Goal: Task Accomplishment & Management: Use online tool/utility

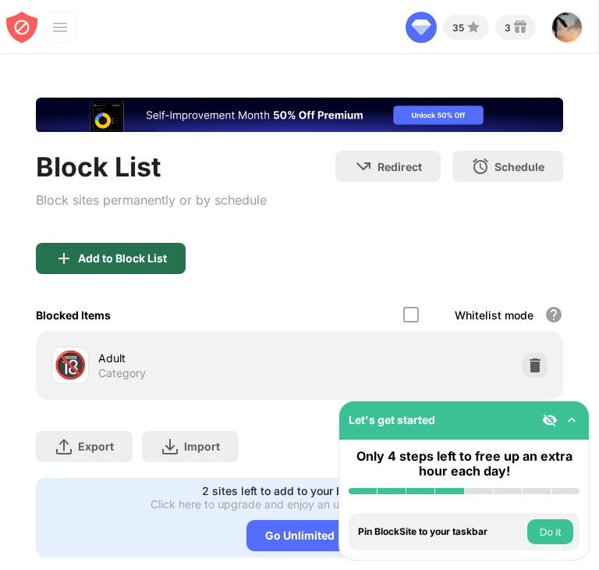
click at [128, 263] on div "Add to Block List" at bounding box center [122, 258] width 89 height 12
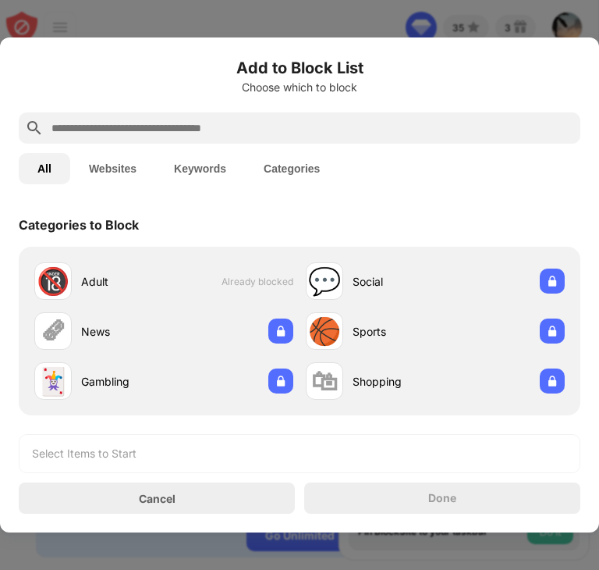
click at [177, 123] on input "text" at bounding box center [312, 128] width 524 height 19
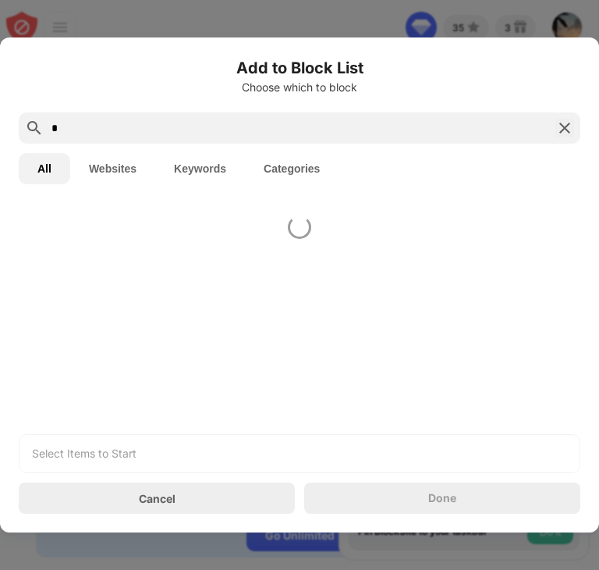
click at [177, 123] on input "*" at bounding box center [299, 128] width 499 height 19
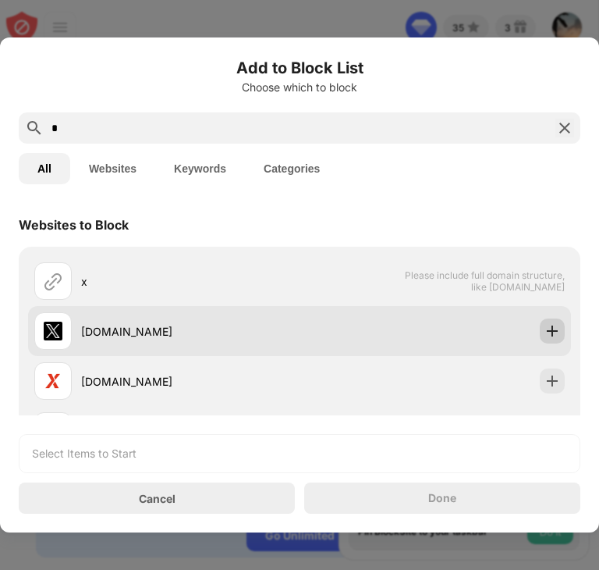
type input "*"
click at [540, 322] on div at bounding box center [552, 330] width 25 height 25
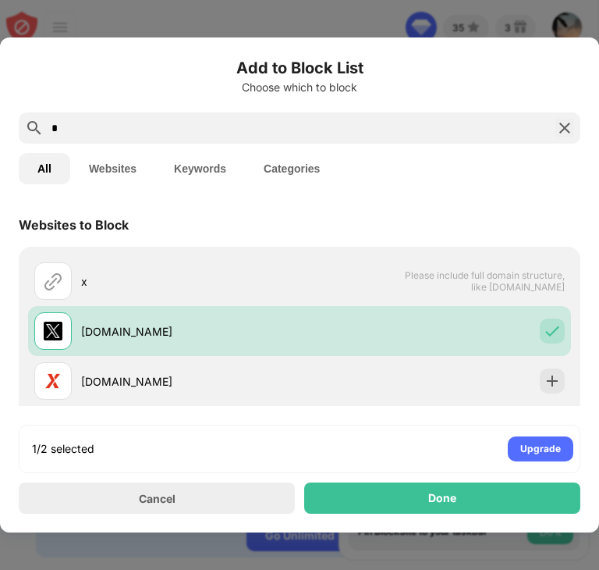
click at [559, 125] on img at bounding box center [565, 128] width 19 height 19
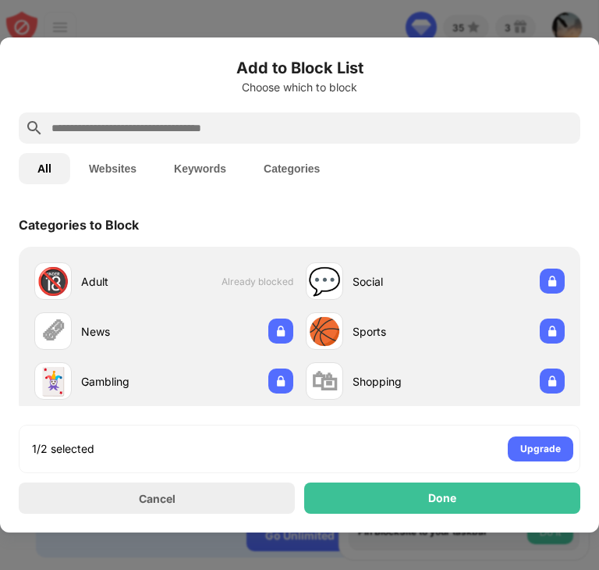
click at [559, 125] on input "text" at bounding box center [312, 128] width 524 height 19
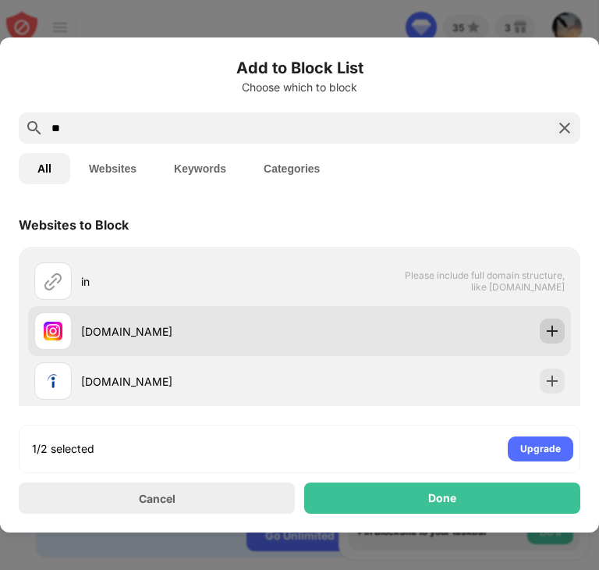
type input "**"
click at [546, 326] on img at bounding box center [553, 331] width 16 height 16
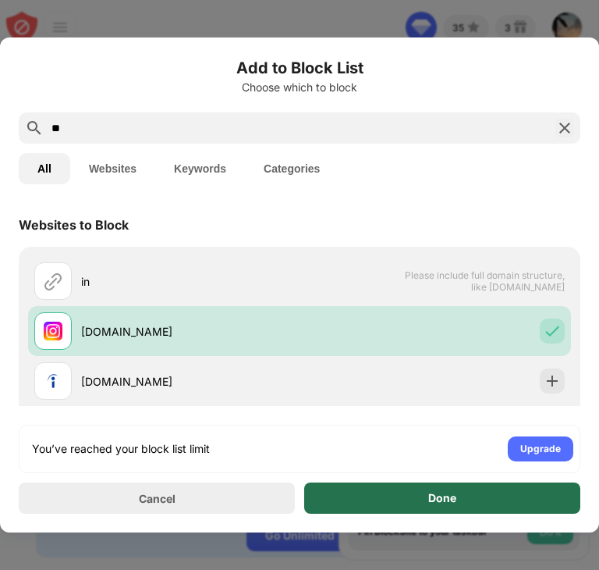
click at [508, 487] on div "Done" at bounding box center [442, 497] width 276 height 31
